Goal: Task Accomplishment & Management: Complete application form

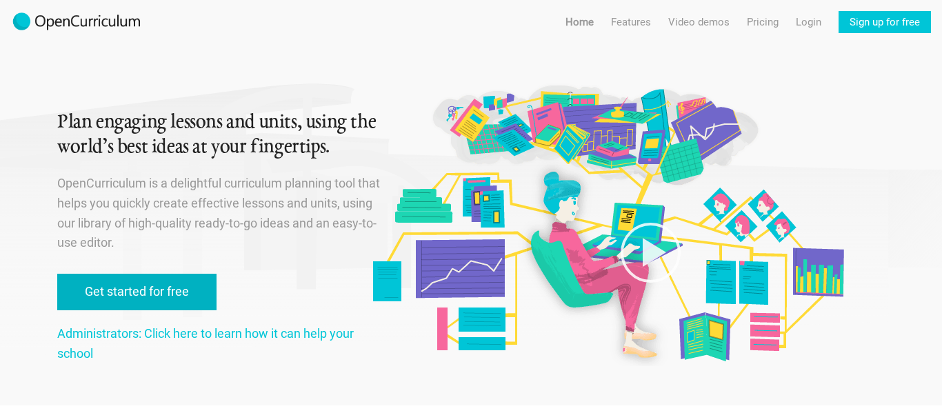
click at [177, 281] on link "Get started for free" at bounding box center [136, 292] width 159 height 37
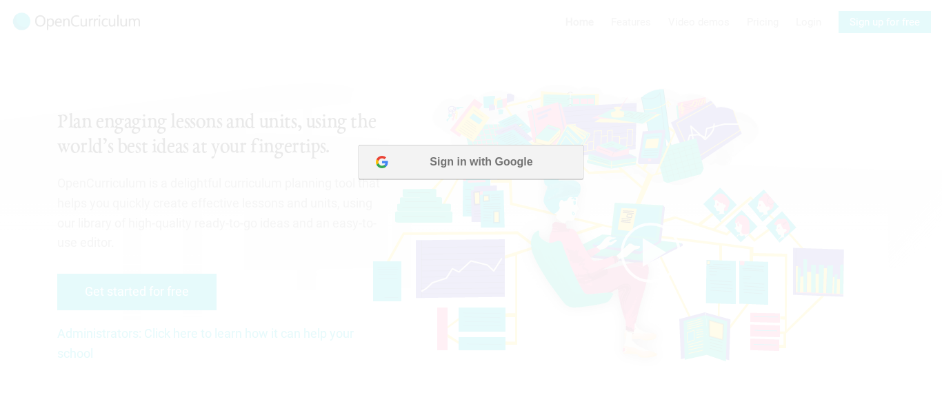
click at [420, 170] on button "Sign in with Google" at bounding box center [471, 162] width 224 height 34
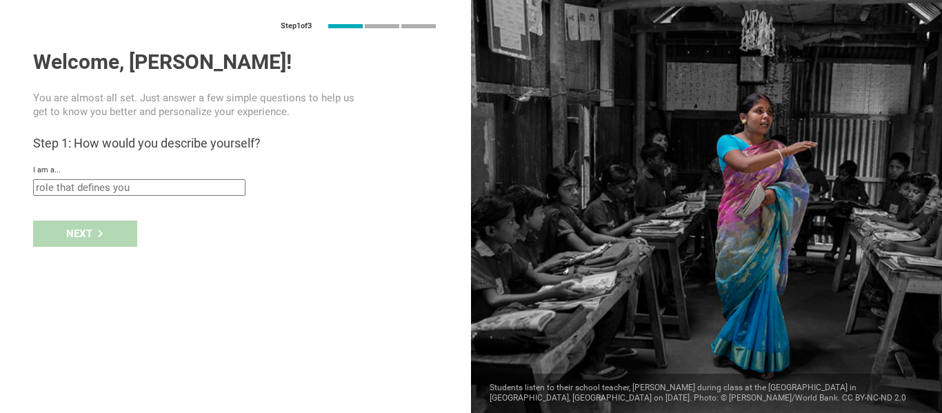
click at [167, 191] on input "text" at bounding box center [139, 187] width 212 height 17
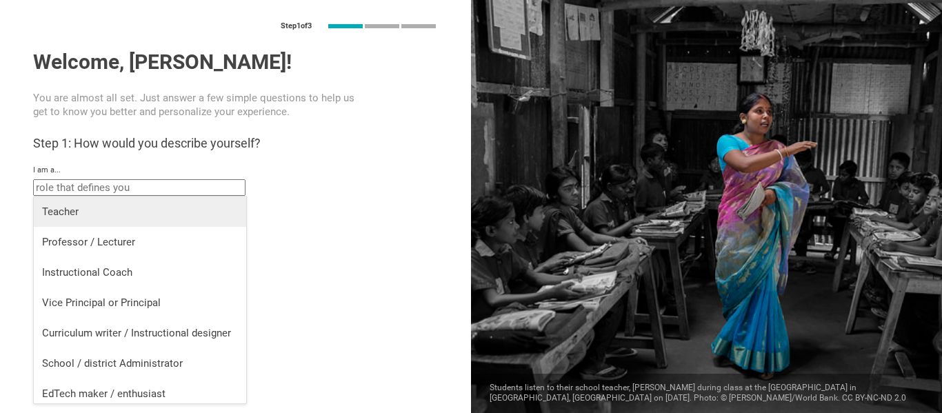
click at [114, 212] on div "Teacher" at bounding box center [140, 212] width 196 height 14
type input "Teacher"
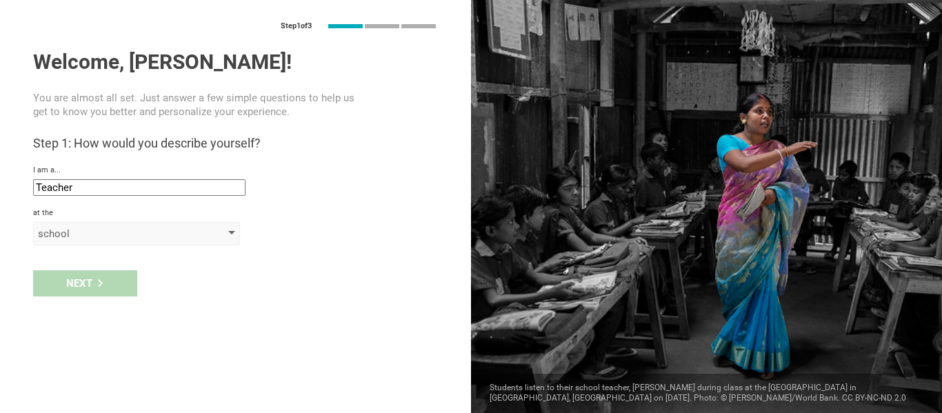
click at [59, 228] on div "school" at bounding box center [117, 234] width 158 height 14
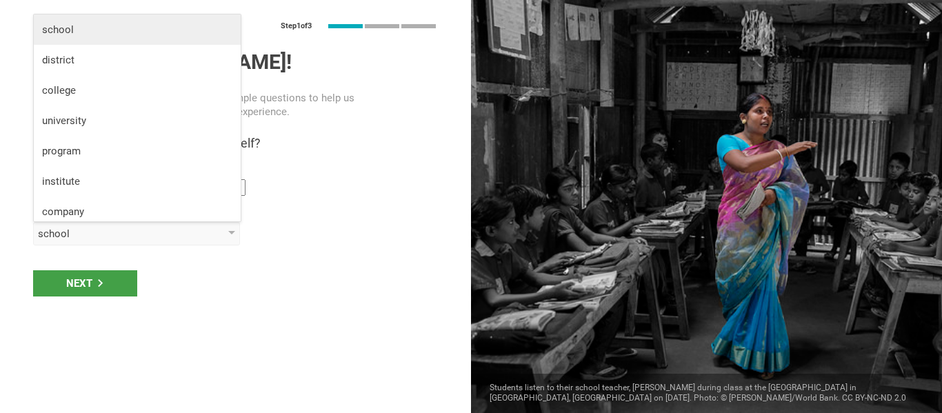
click at [88, 26] on div "school" at bounding box center [137, 30] width 190 height 14
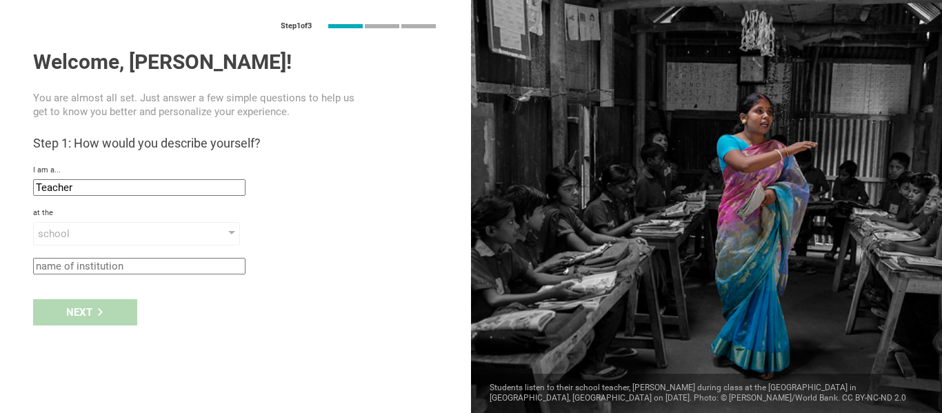
click at [96, 259] on input "text" at bounding box center [139, 266] width 212 height 17
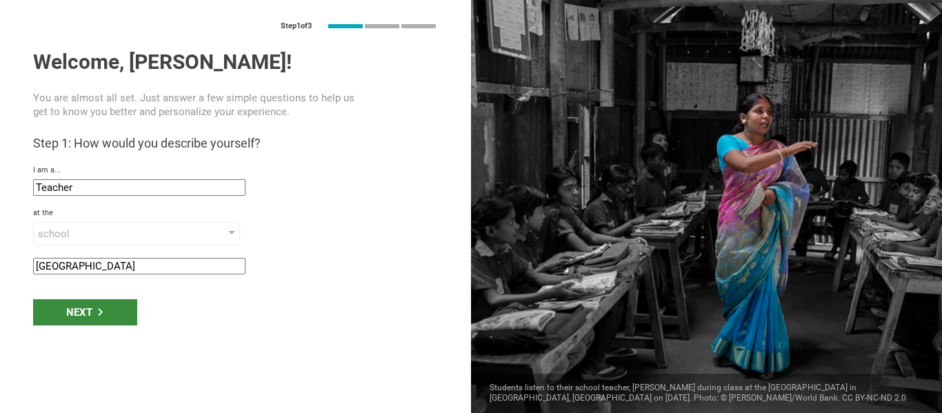
type input "[GEOGRAPHIC_DATA]"
click at [80, 317] on div "Next" at bounding box center [85, 312] width 104 height 26
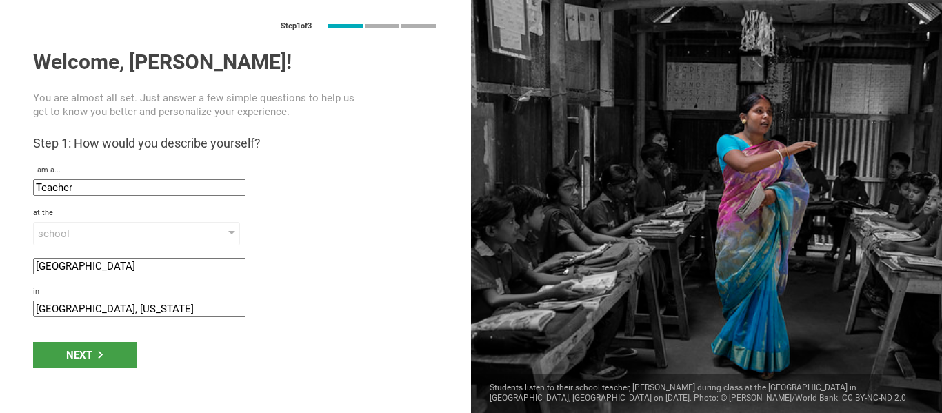
click at [99, 314] on input "[GEOGRAPHIC_DATA], [US_STATE]" at bounding box center [139, 309] width 212 height 17
type input "[GEOGRAPHIC_DATA], [US_STATE]"
click at [108, 363] on div "Next" at bounding box center [85, 355] width 104 height 26
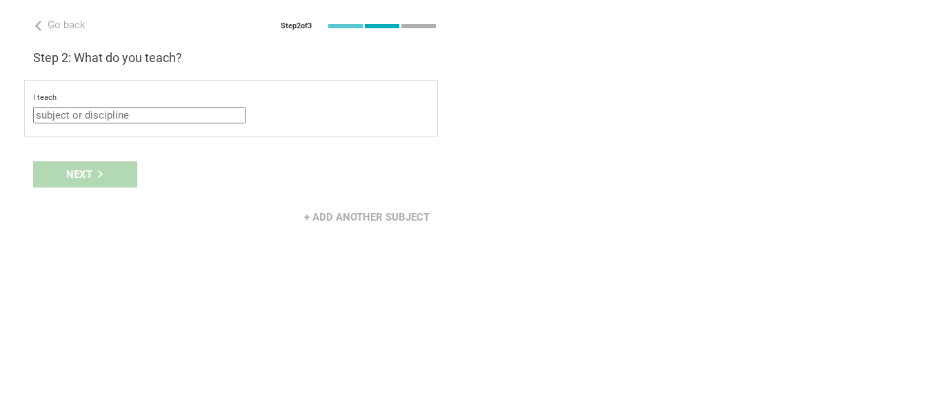
click at [125, 115] on input "text" at bounding box center [139, 115] width 212 height 17
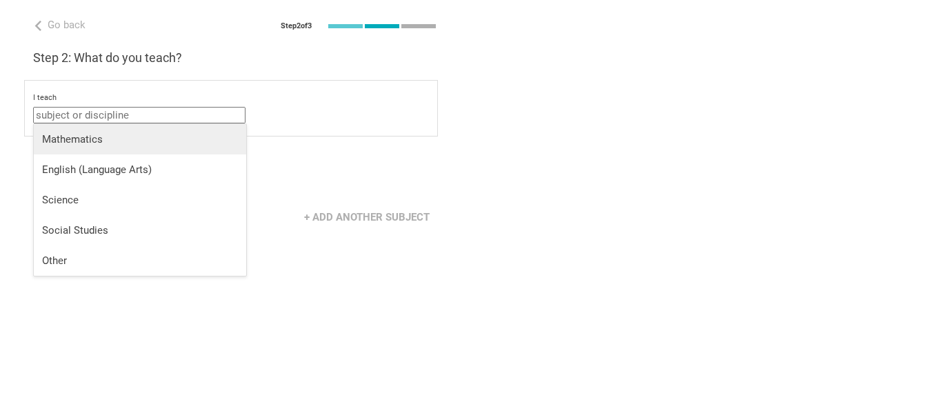
click at [99, 147] on li "Mathematics" at bounding box center [140, 139] width 212 height 30
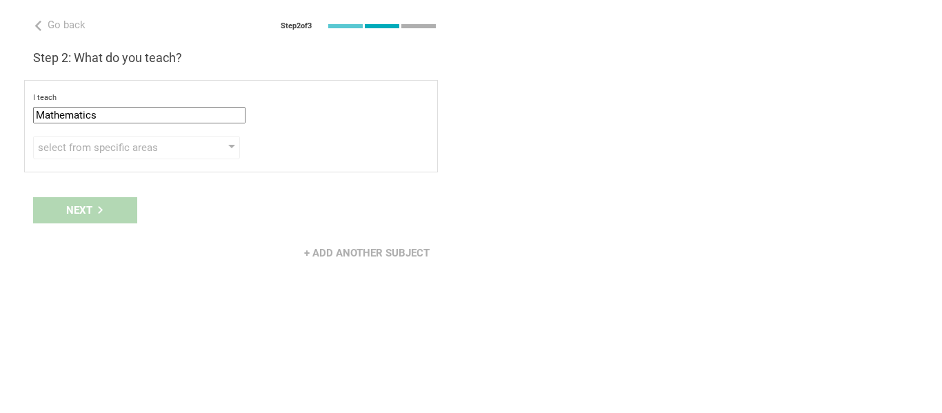
click at [121, 116] on input "Mathematics" at bounding box center [139, 115] width 212 height 17
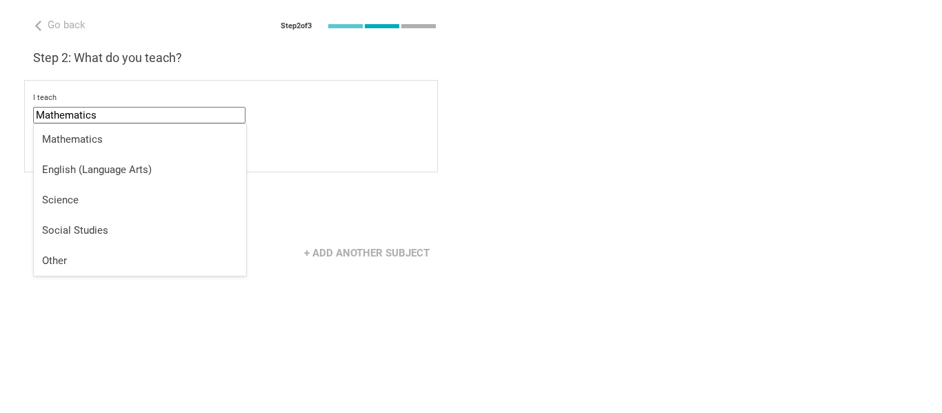
click at [128, 114] on input "Mathematics" at bounding box center [139, 115] width 212 height 17
click at [279, 244] on div "+ Add another subject" at bounding box center [235, 253] width 471 height 43
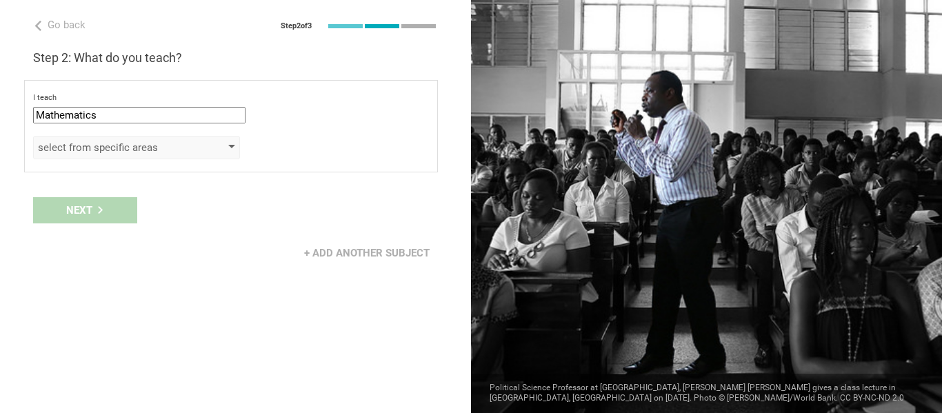
click at [170, 146] on div "select from specific areas" at bounding box center [117, 148] width 158 height 14
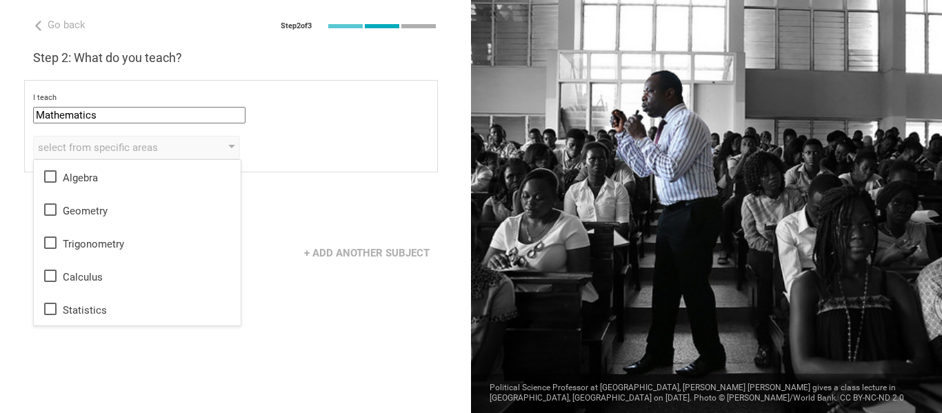
click at [139, 112] on input "Mathematics" at bounding box center [139, 115] width 212 height 17
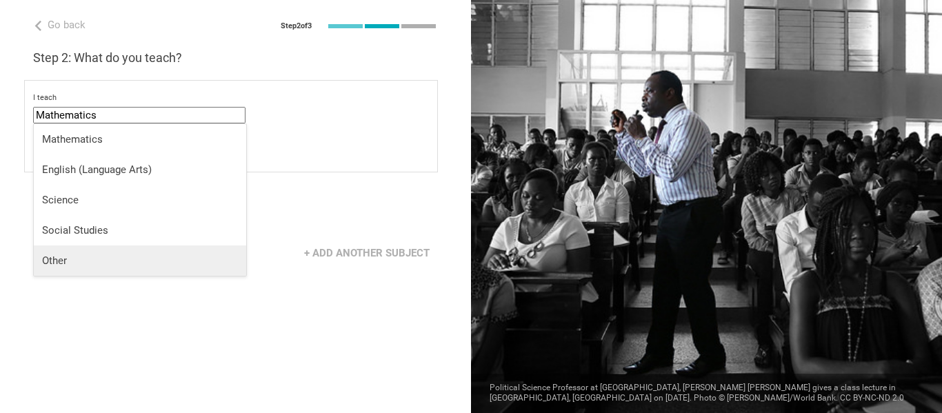
click at [63, 269] on li "Other" at bounding box center [140, 261] width 212 height 30
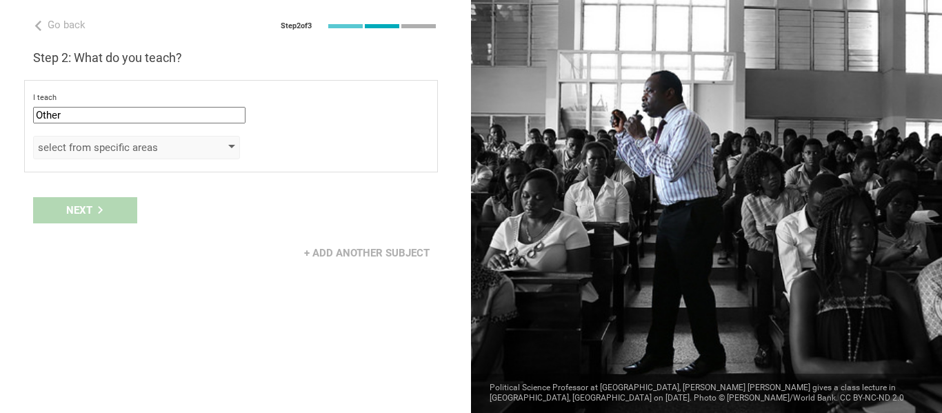
click at [113, 145] on div "select from specific areas" at bounding box center [117, 148] width 158 height 14
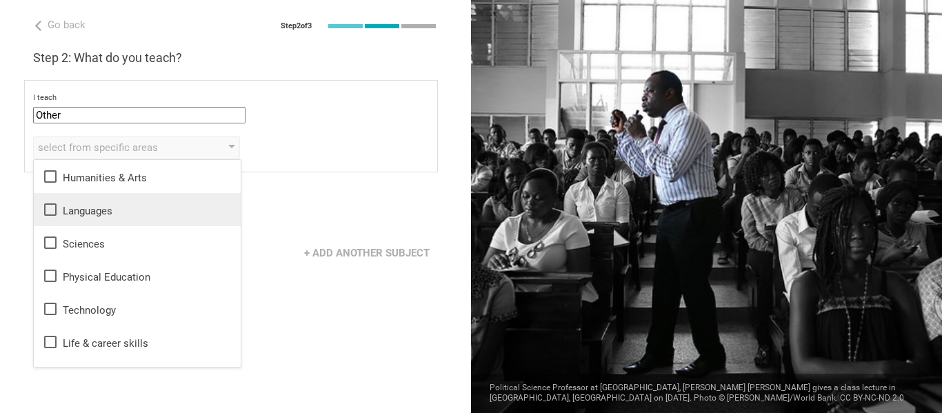
click at [105, 205] on div "Languages" at bounding box center [137, 209] width 190 height 17
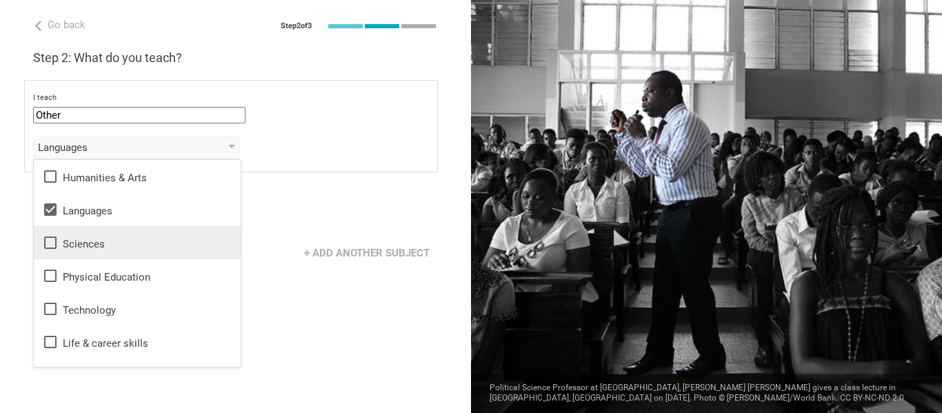
click at [106, 236] on div "Sciences" at bounding box center [137, 242] width 190 height 17
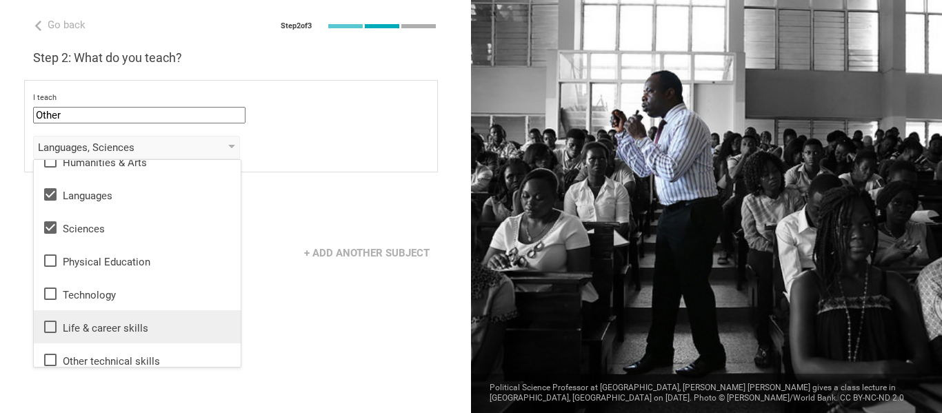
scroll to position [25, 0]
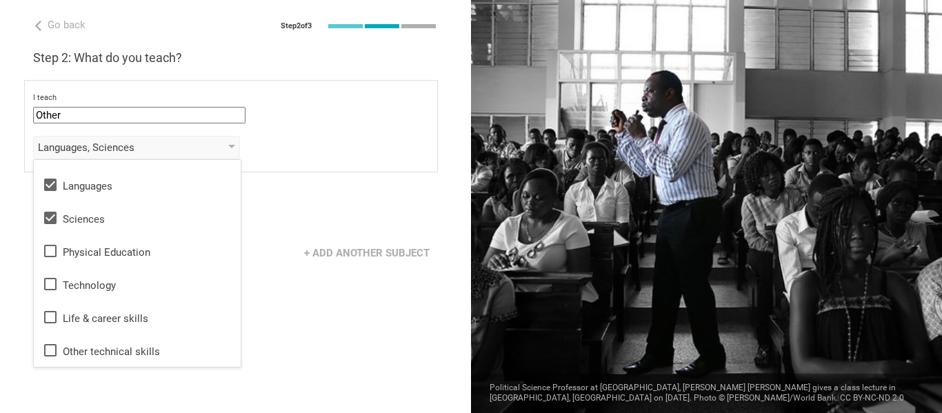
click at [96, 384] on div "Go back Step 2 of 3 Welcome, [PERSON_NAME]! You are almost all set. Just answer…" at bounding box center [235, 206] width 471 height 413
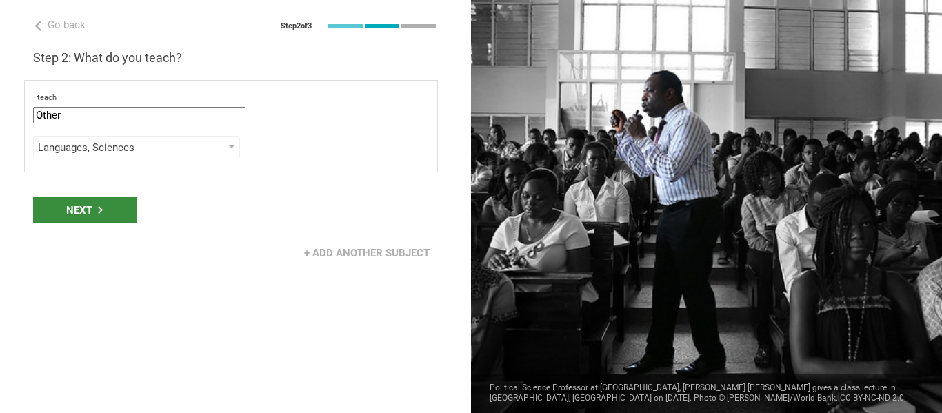
click at [117, 219] on div "Next" at bounding box center [85, 210] width 104 height 26
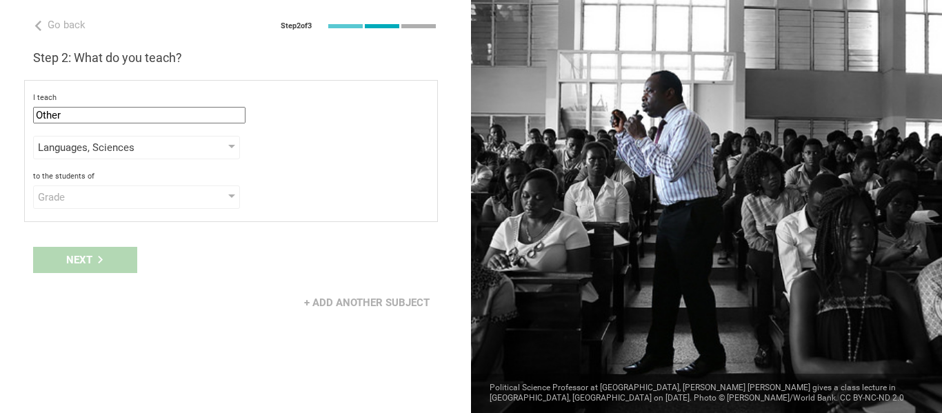
click at [112, 119] on input "Other" at bounding box center [139, 115] width 212 height 17
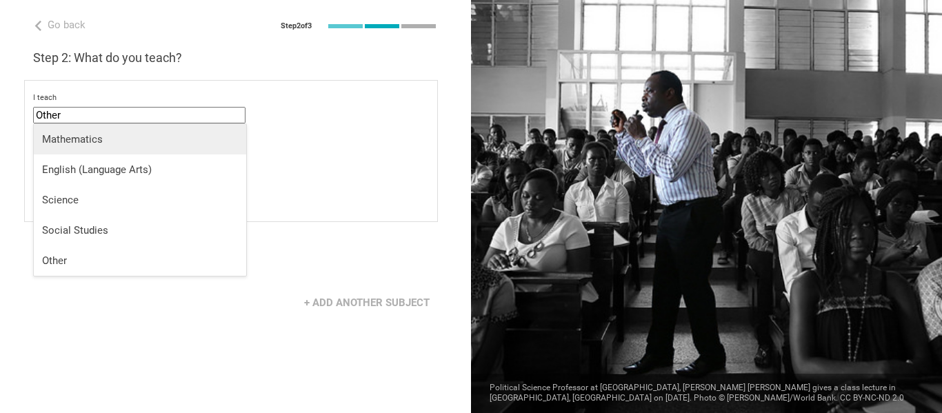
click at [113, 146] on li "Mathematics" at bounding box center [140, 139] width 212 height 30
type input "Mathematics"
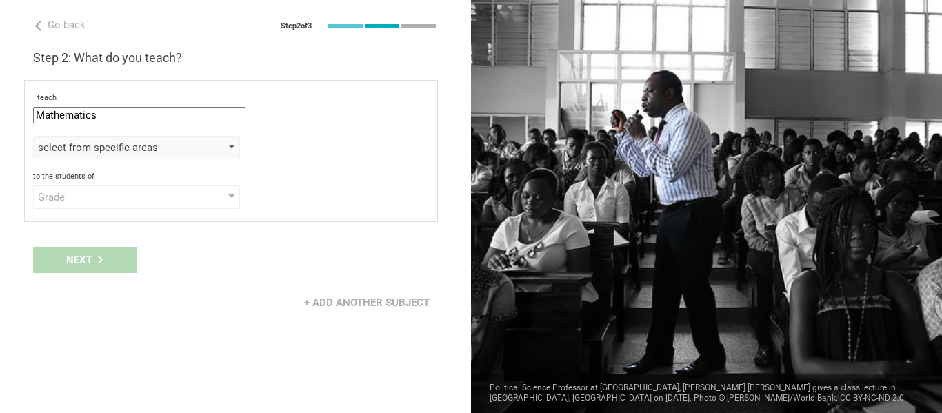
click at [103, 148] on div "select from specific areas" at bounding box center [117, 148] width 158 height 14
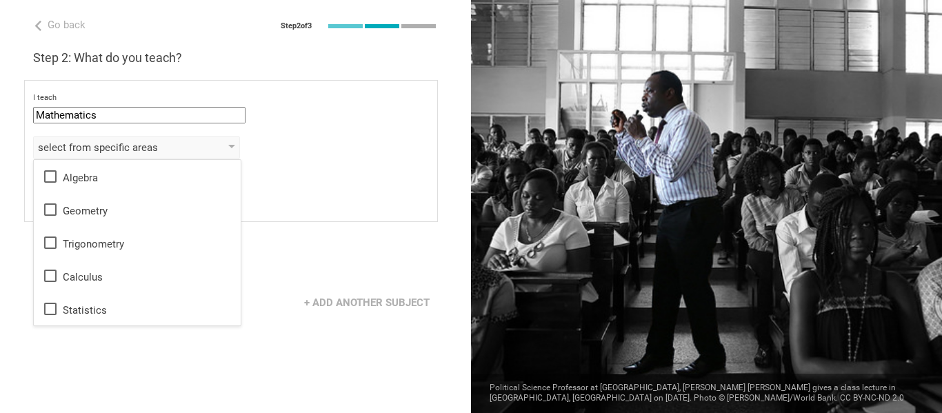
click at [70, 357] on div "Go back Step 2 of 3 Welcome, [PERSON_NAME]! You are almost all set. Just answer…" at bounding box center [235, 206] width 471 height 413
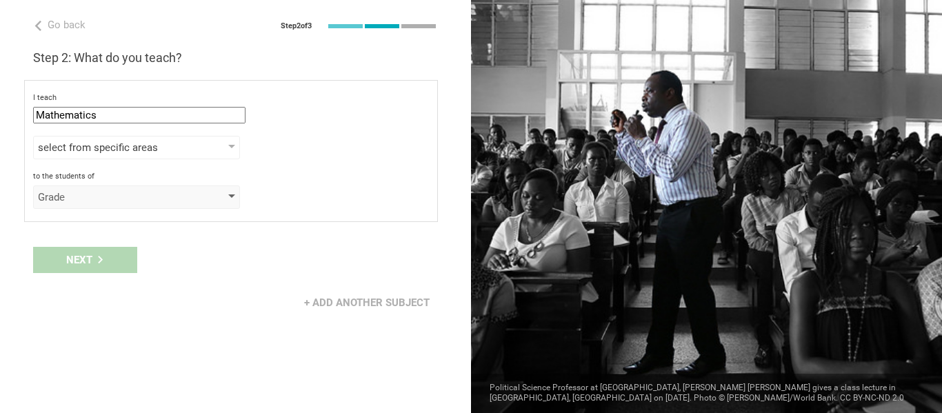
click at [109, 194] on div "Grade" at bounding box center [117, 197] width 158 height 14
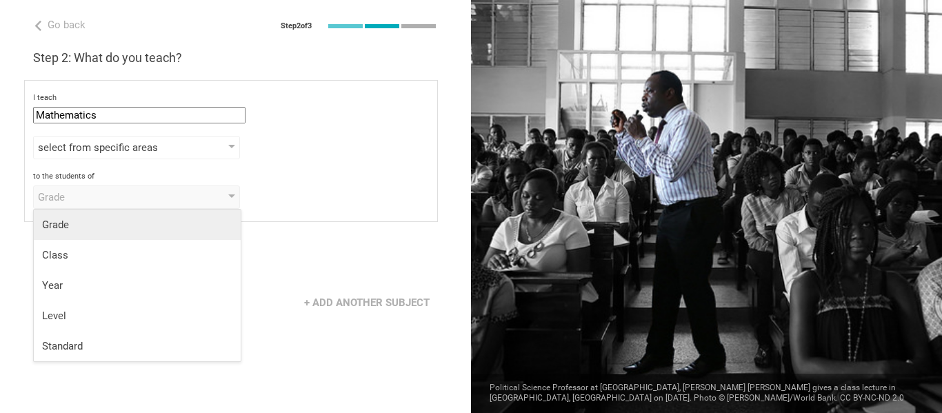
click at [86, 223] on div "Grade" at bounding box center [137, 225] width 190 height 14
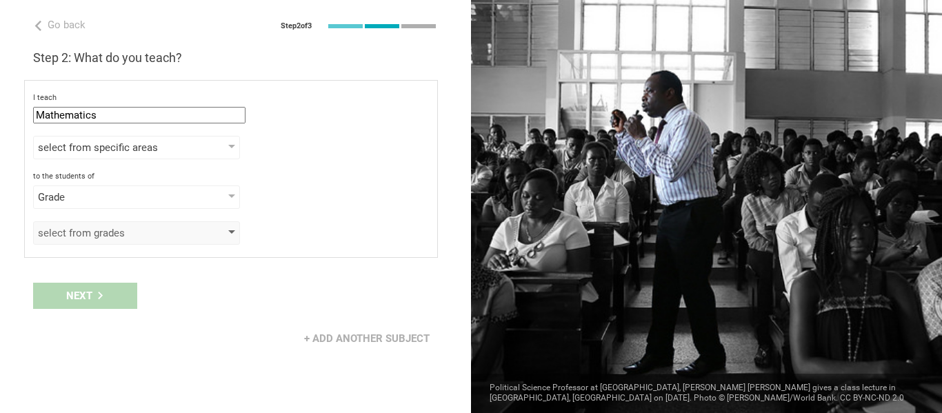
click at [100, 228] on div "select from grades" at bounding box center [117, 233] width 158 height 14
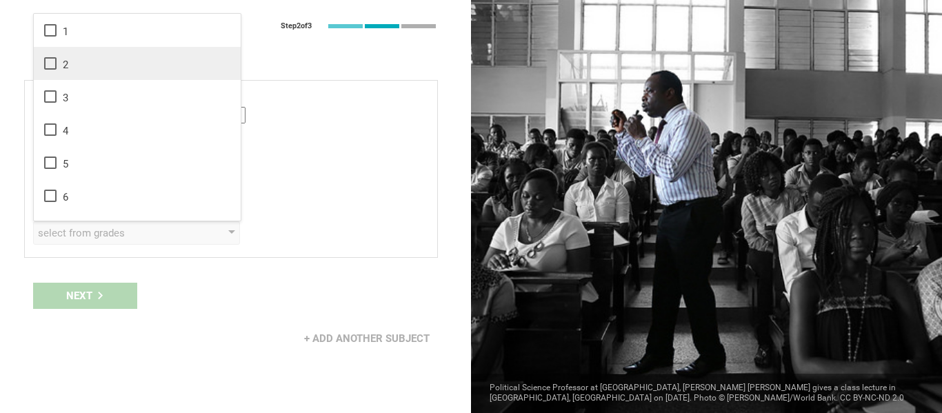
click at [85, 72] on li "2" at bounding box center [137, 63] width 207 height 33
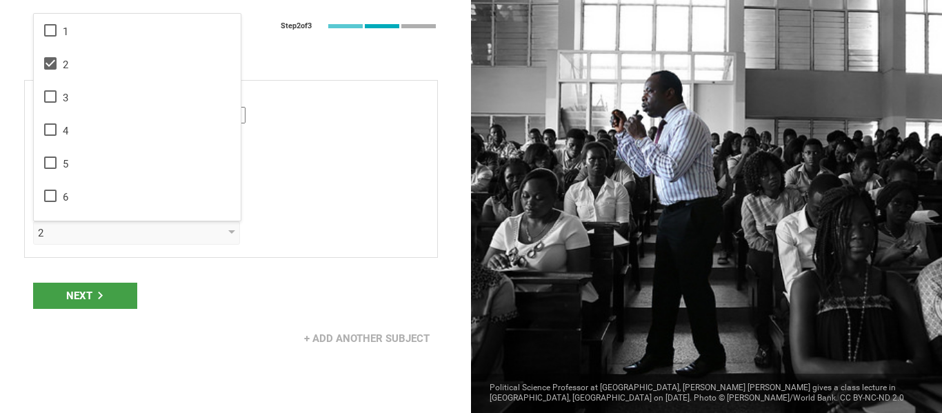
click at [188, 328] on div "+ Add another subject" at bounding box center [235, 338] width 471 height 43
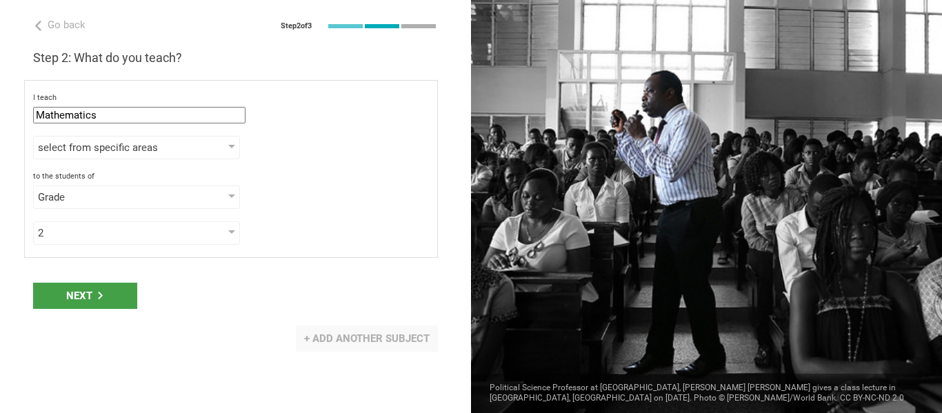
click at [354, 332] on div "+ Add another subject" at bounding box center [367, 339] width 142 height 26
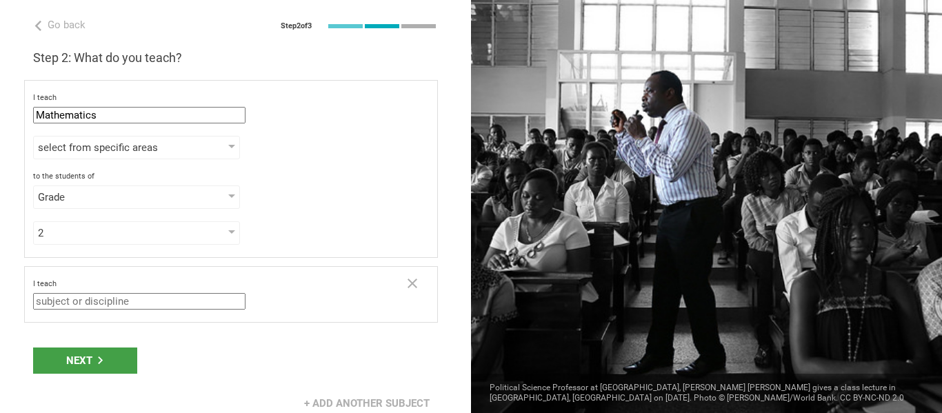
click at [130, 296] on input "text" at bounding box center [139, 301] width 212 height 17
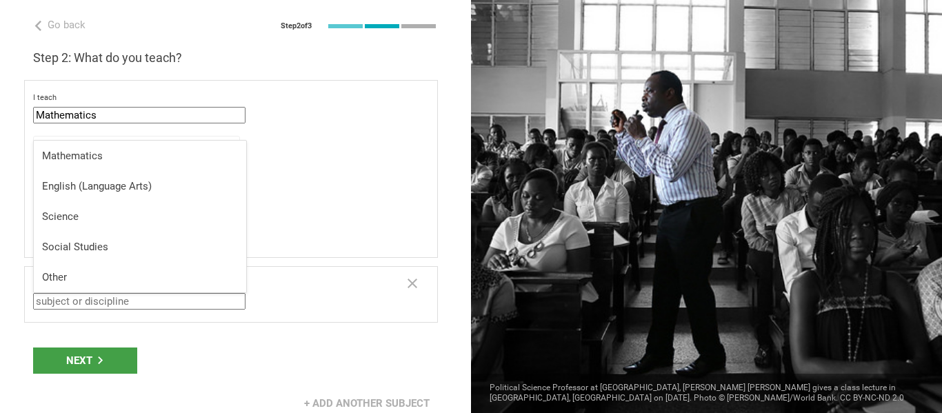
scroll to position [12, 0]
